Goal: Obtain resource: Obtain resource

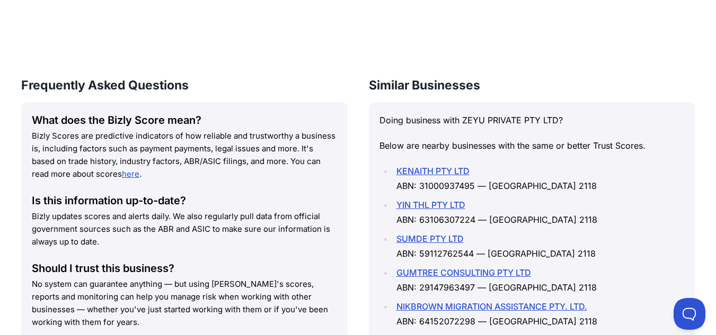
scroll to position [1416, 0]
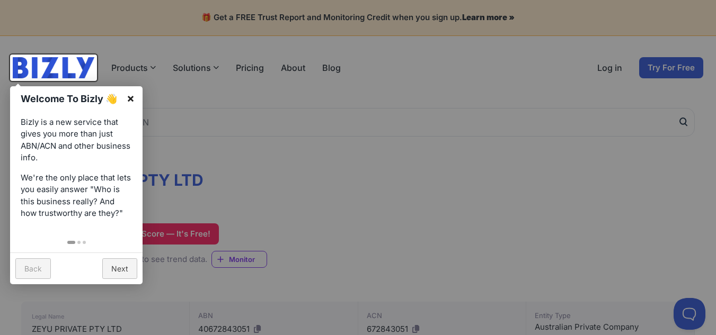
click at [137, 93] on link "×" at bounding box center [131, 98] width 24 height 24
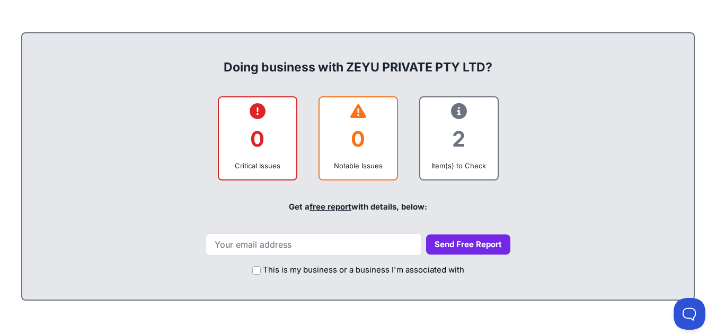
scroll to position [415, 0]
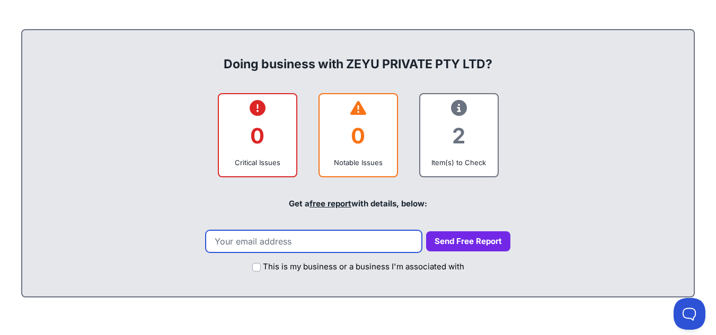
click at [325, 245] on input "email" at bounding box center [314, 241] width 216 height 22
type input "[EMAIL_ADDRESS][DOMAIN_NAME]"
click at [426, 231] on button "Send Free Report" at bounding box center [468, 241] width 84 height 21
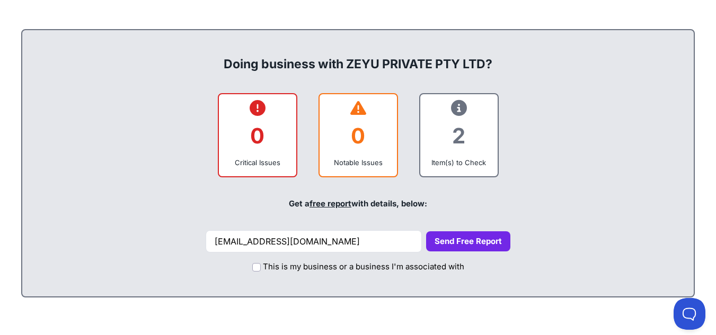
click at [439, 240] on button "Send Free Report" at bounding box center [468, 241] width 84 height 21
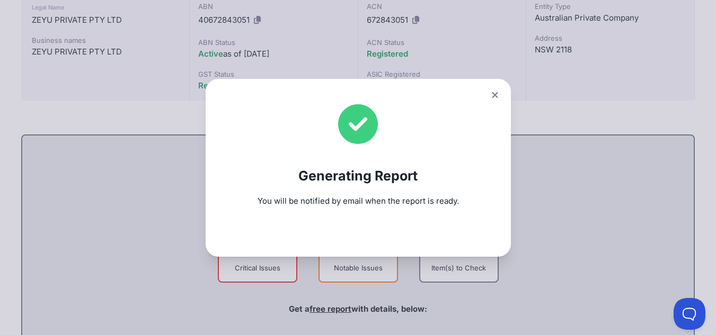
scroll to position [316, 0]
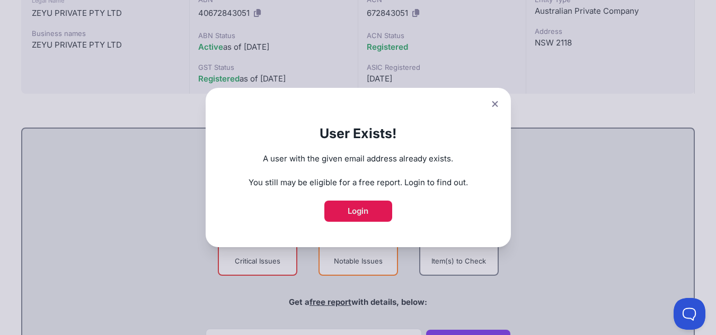
click at [382, 209] on link "Login" at bounding box center [358, 211] width 68 height 21
